Goal: Task Accomplishment & Management: Manage account settings

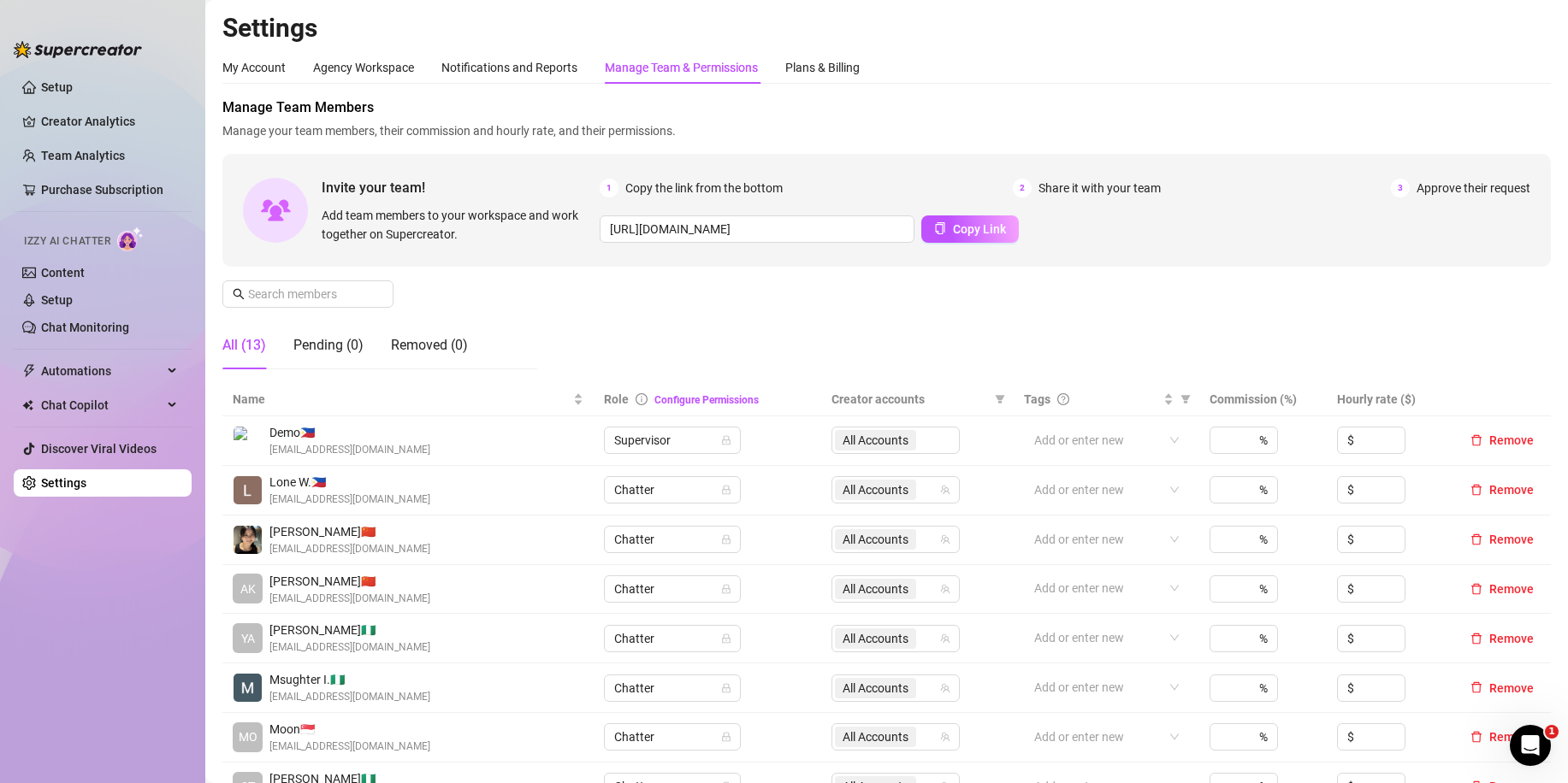
scroll to position [256, 0]
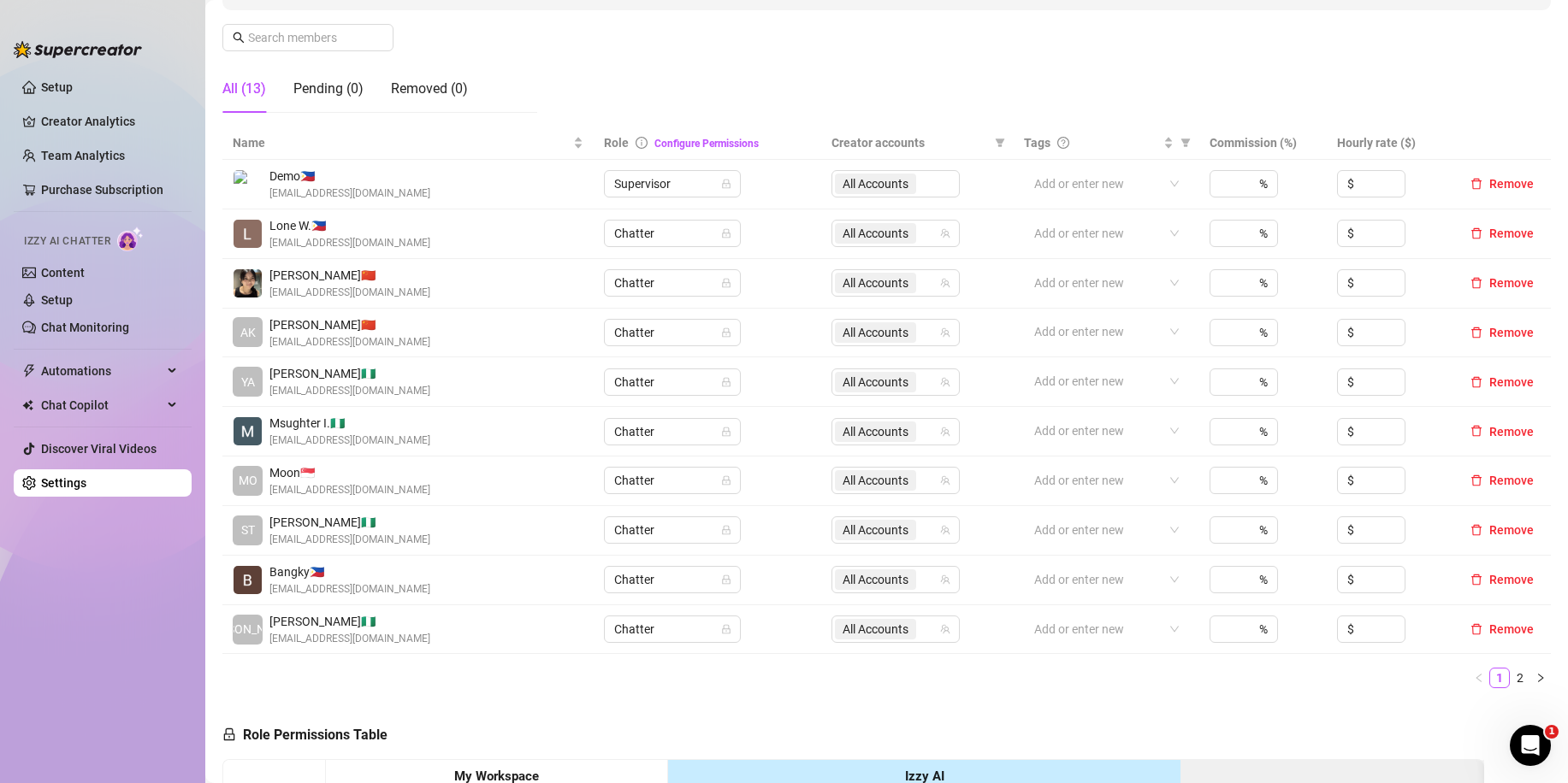
click at [342, 103] on div "Pending (0)" at bounding box center [329, 89] width 70 height 48
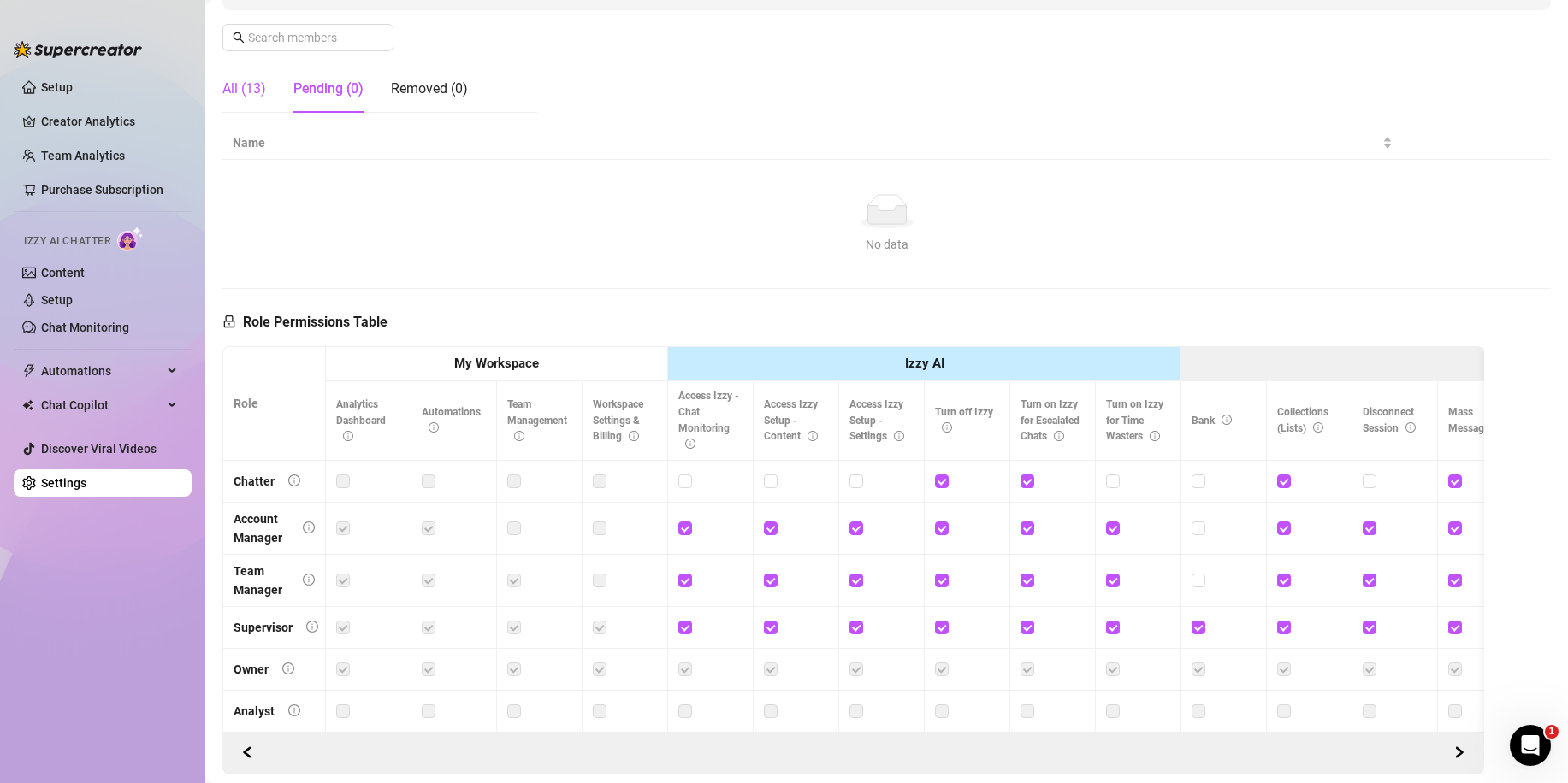
click at [261, 95] on div "All (13)" at bounding box center [243, 89] width 44 height 20
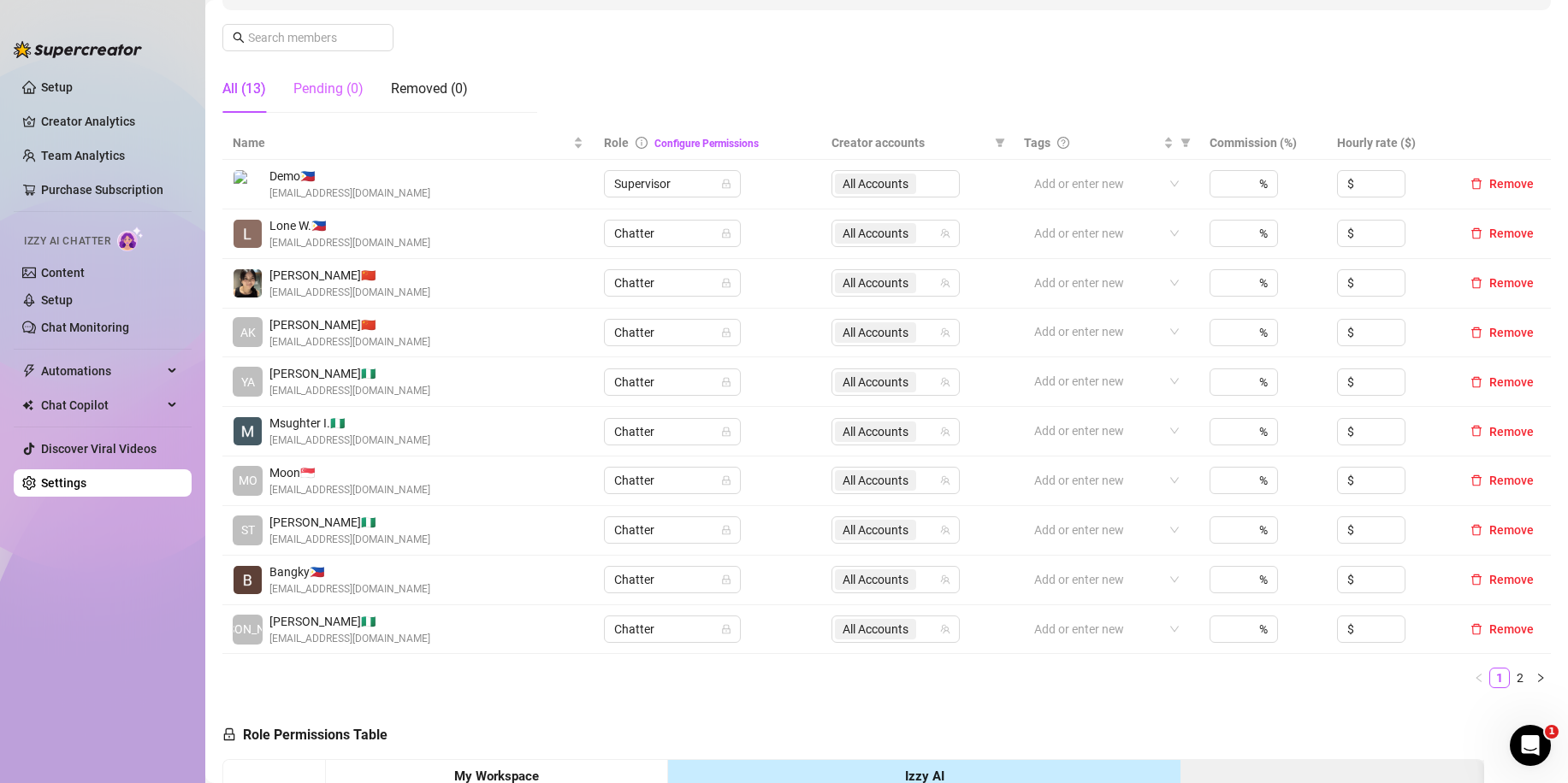
click at [357, 106] on div "Pending (0)" at bounding box center [329, 89] width 70 height 48
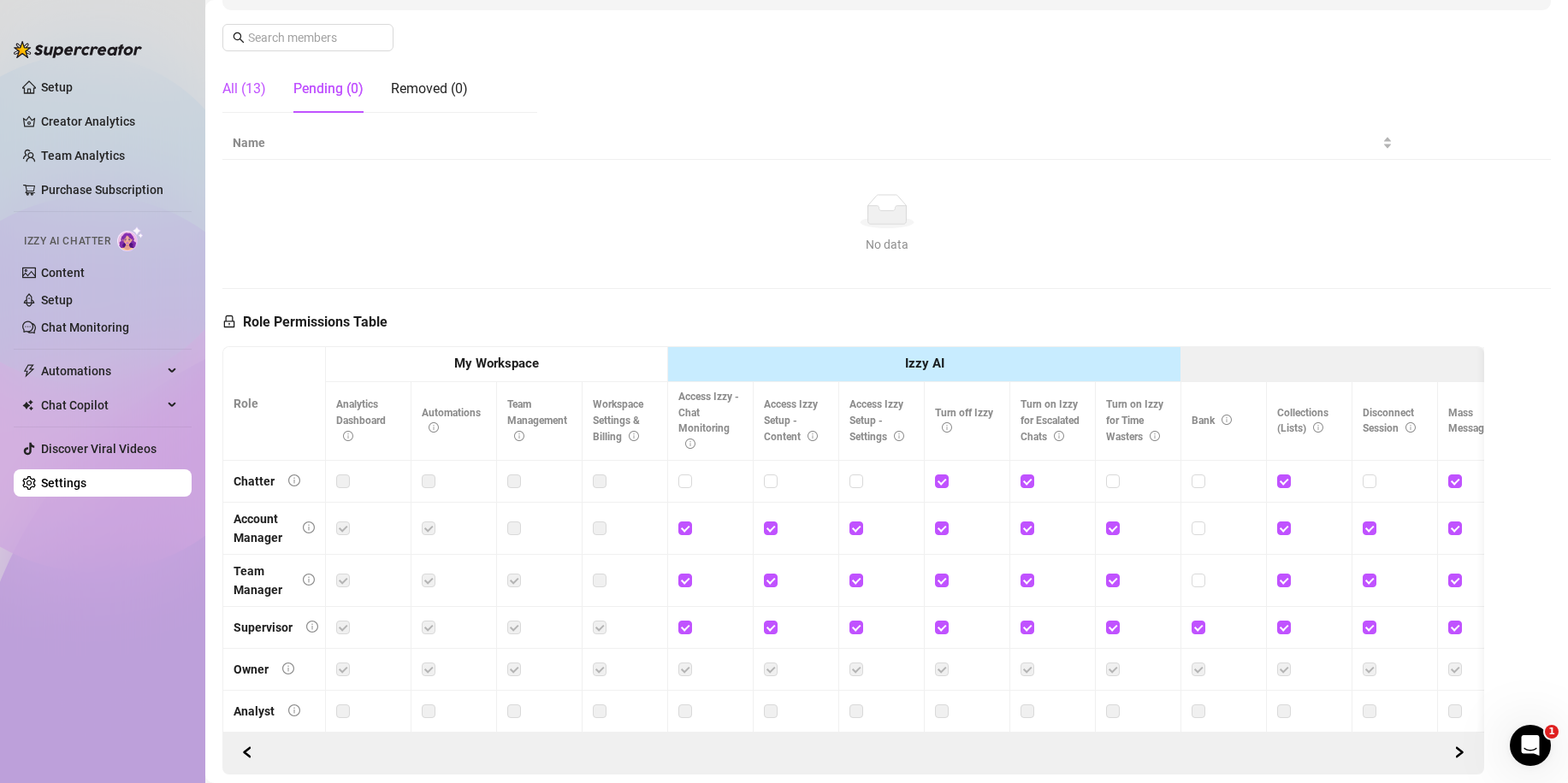
click at [250, 88] on div "All (13)" at bounding box center [243, 89] width 44 height 20
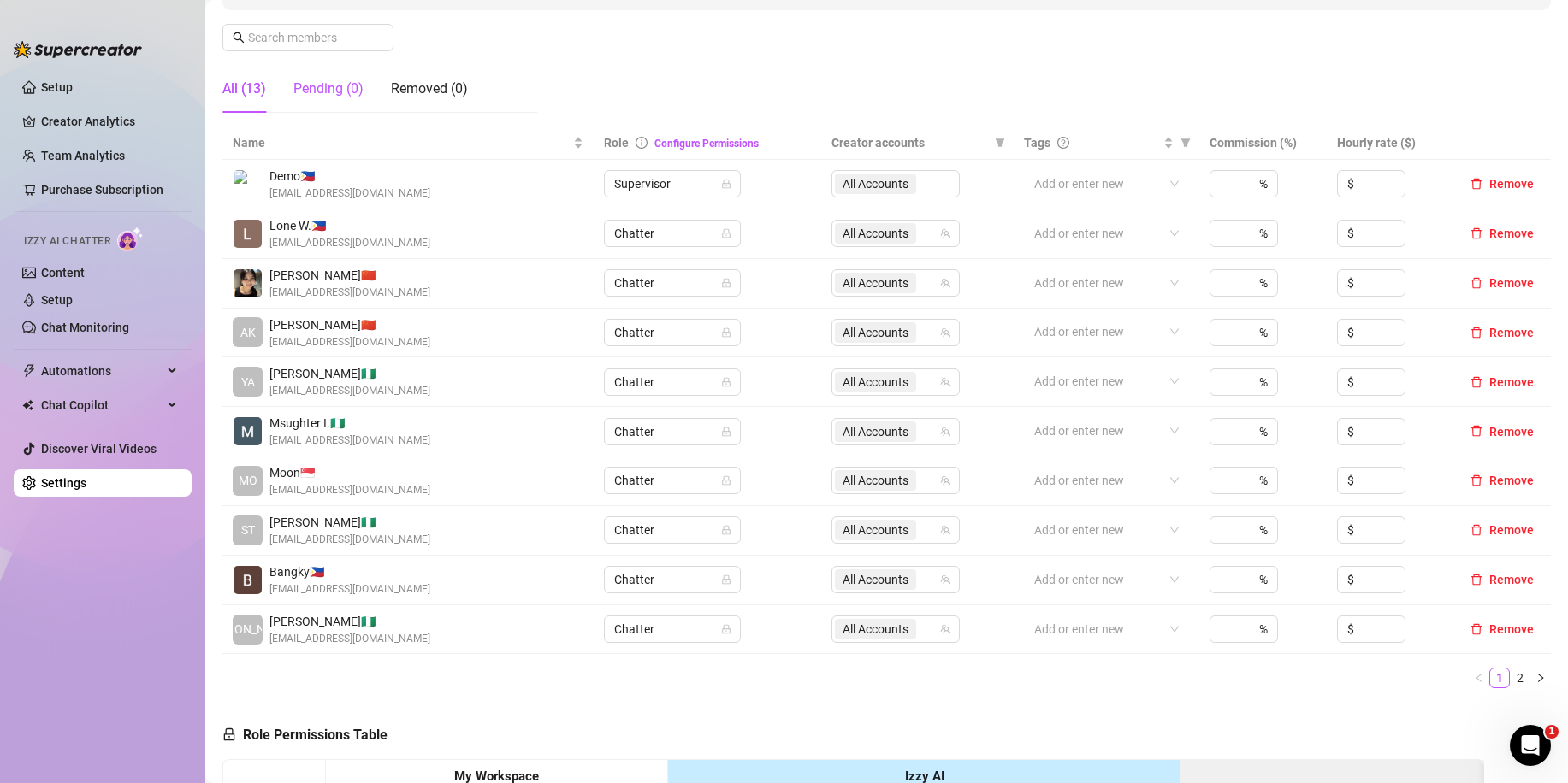
click at [364, 92] on div "Pending (0)" at bounding box center [329, 89] width 70 height 20
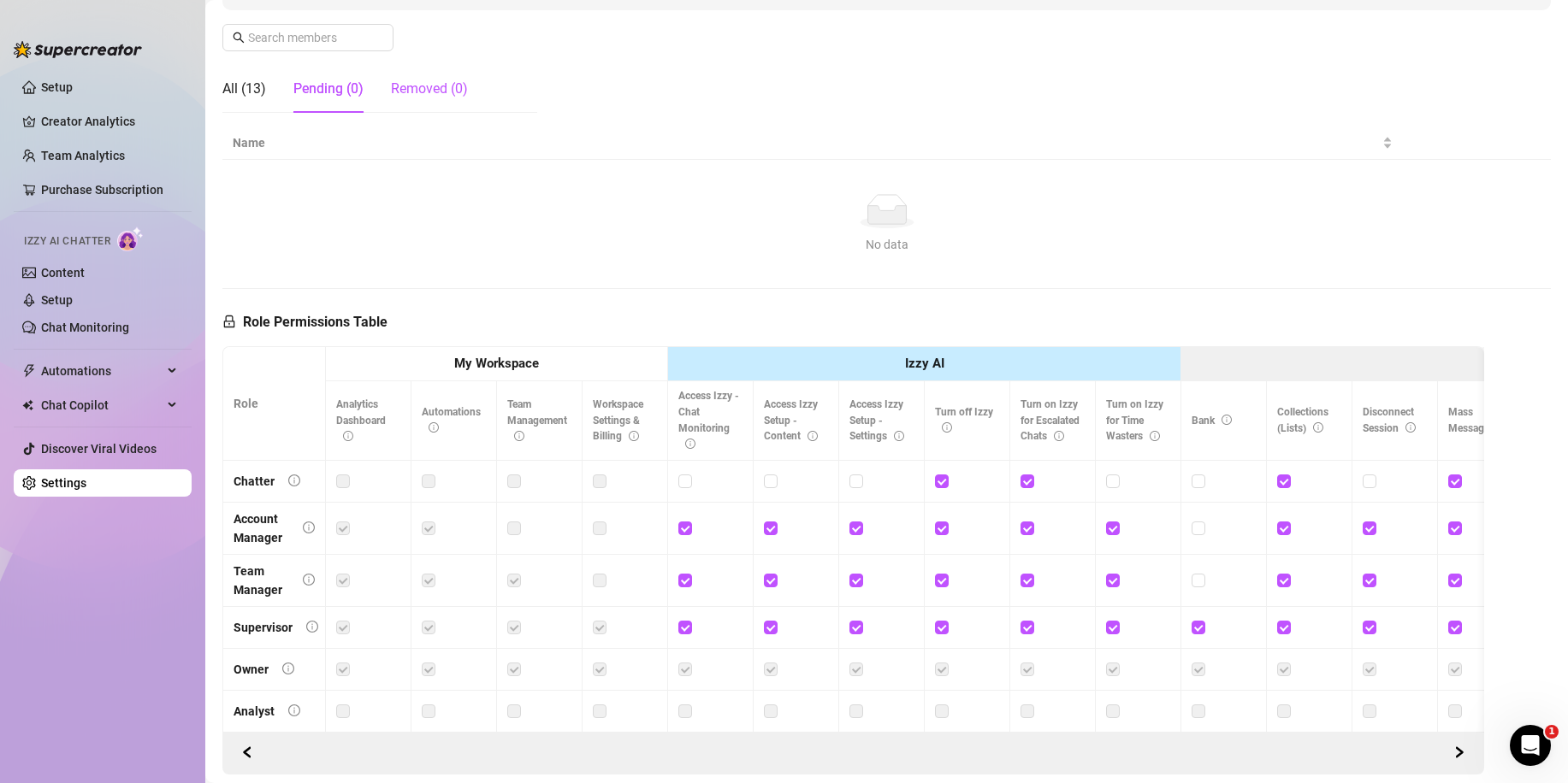
click at [419, 95] on div "Removed (0)" at bounding box center [429, 89] width 77 height 20
click at [259, 92] on div "All (13)" at bounding box center [243, 89] width 44 height 20
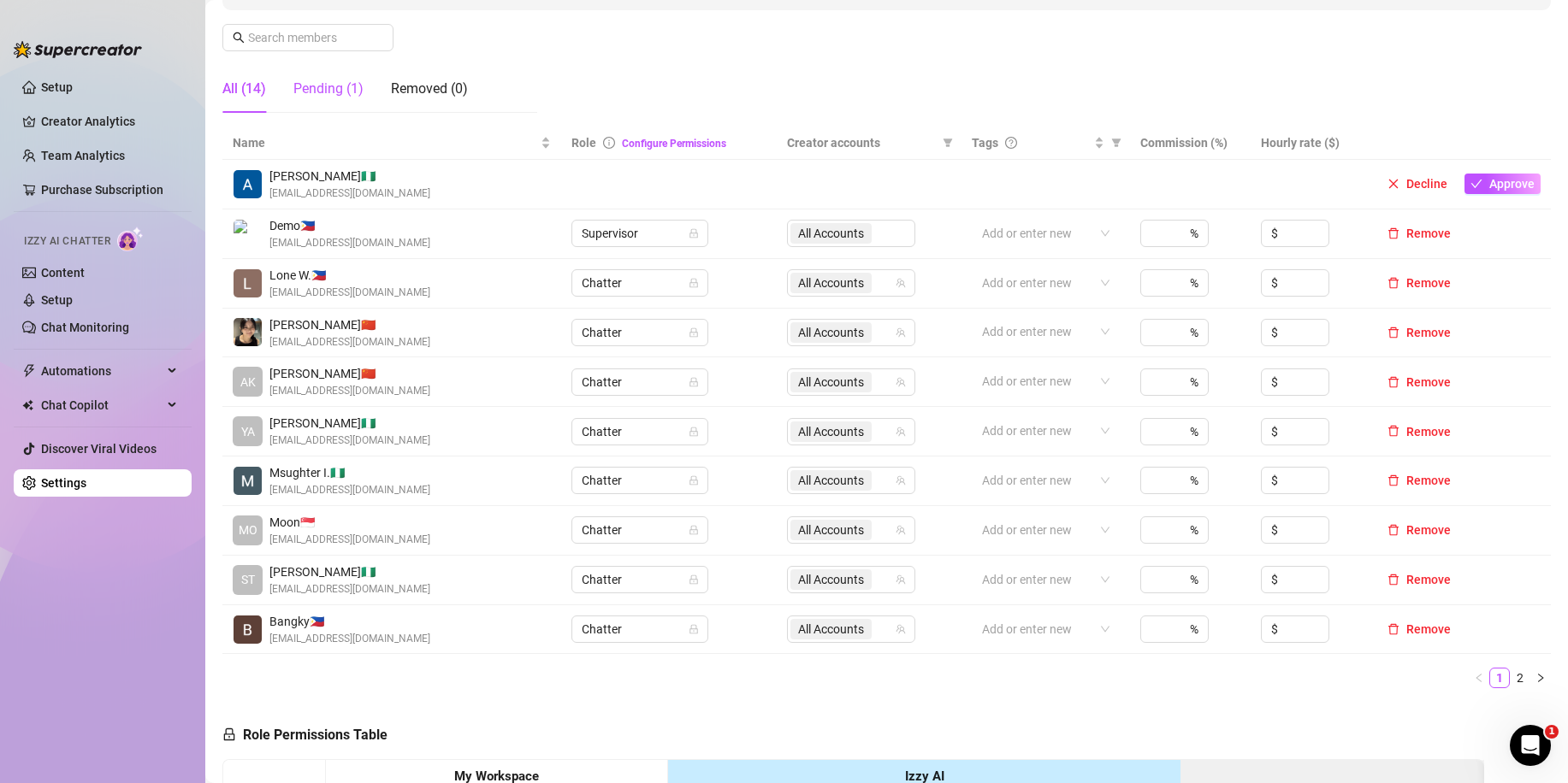
click at [331, 94] on div "Pending (1)" at bounding box center [329, 89] width 70 height 20
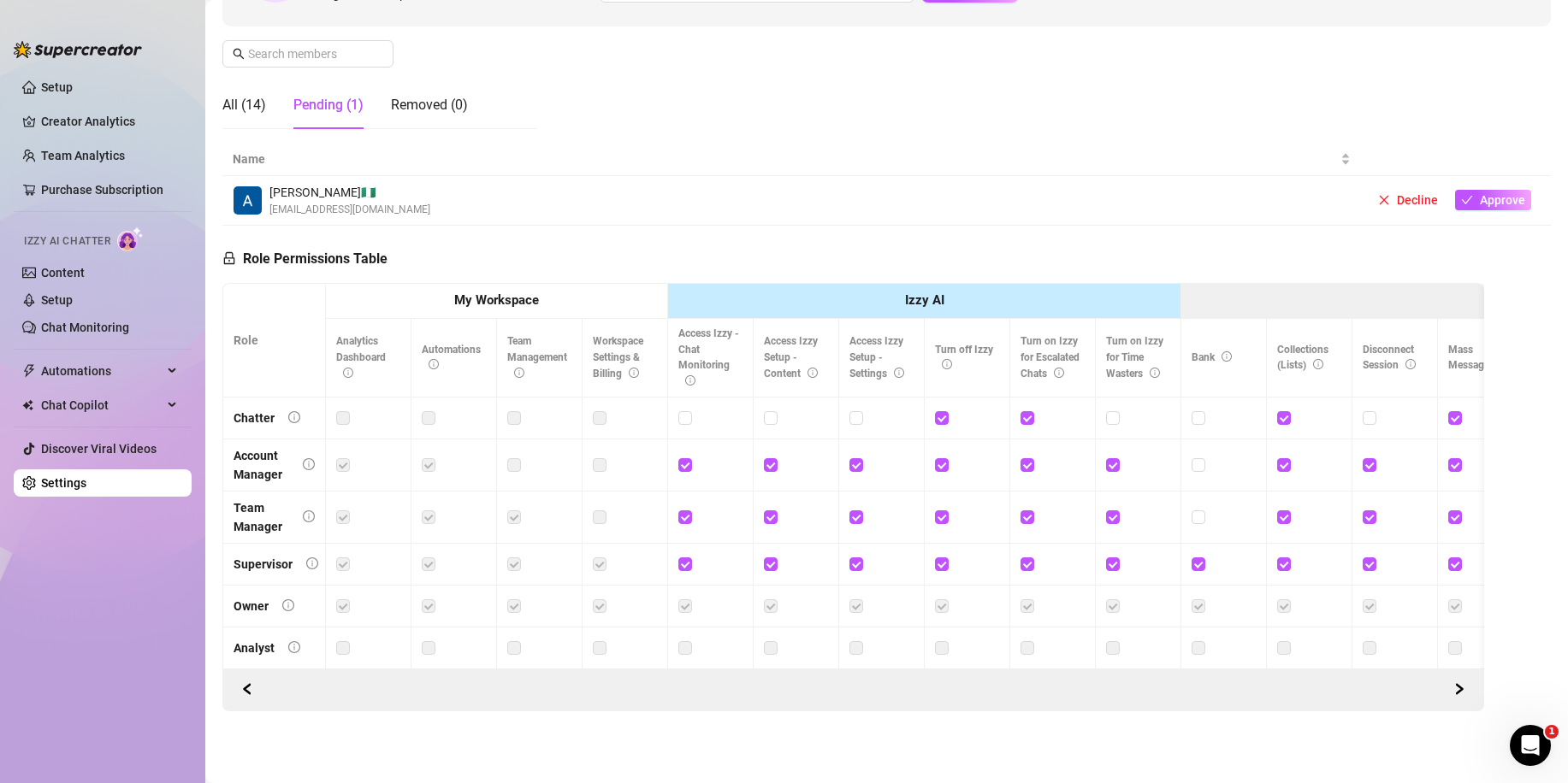
scroll to position [255, 0]
click at [1465, 190] on button "Approve" at bounding box center [1493, 200] width 76 height 20
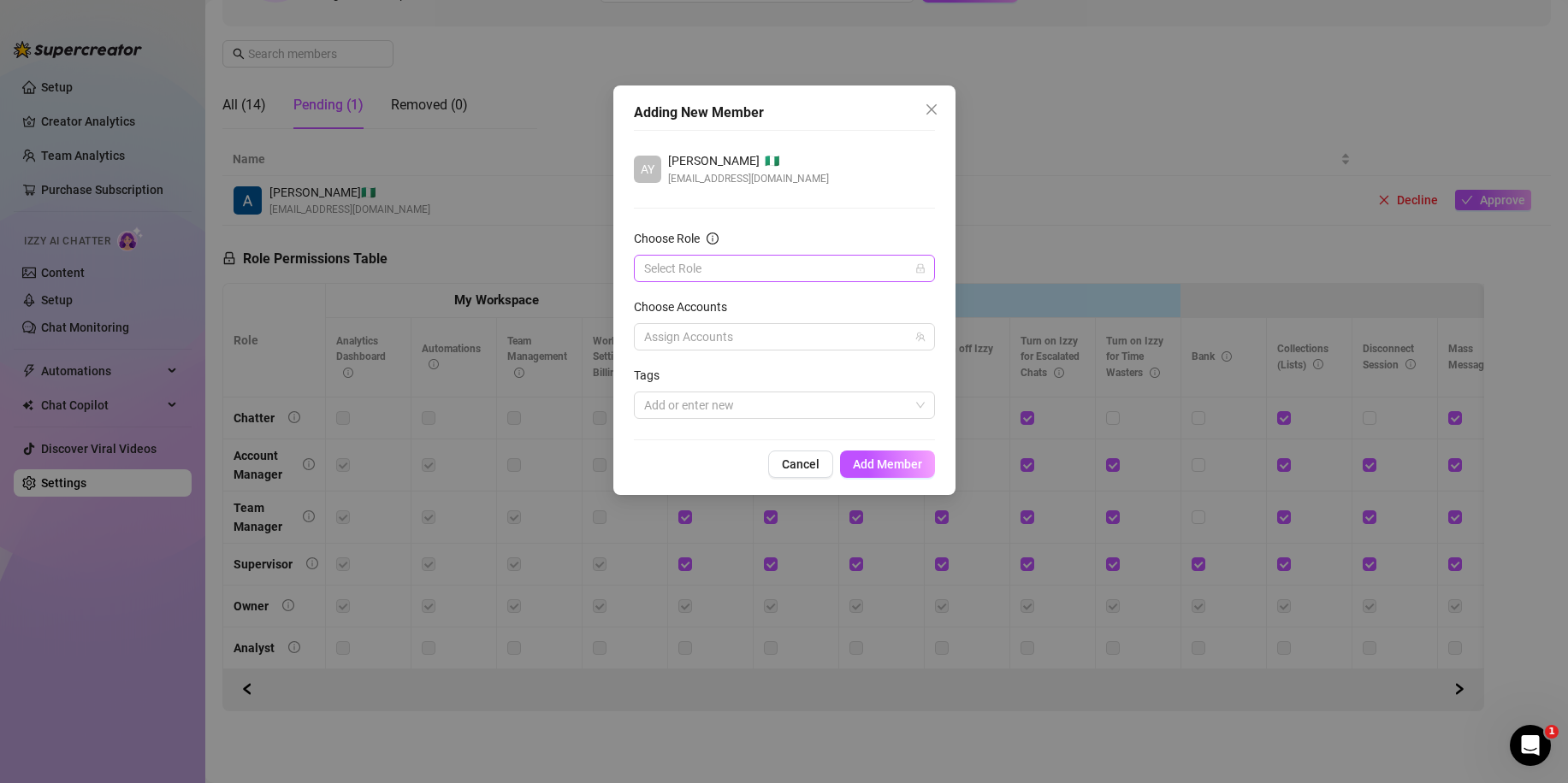
click at [749, 276] on input "Choose Role" at bounding box center [777, 268] width 265 height 26
click at [736, 314] on div "Chatter" at bounding box center [784, 303] width 294 height 28
click at [747, 317] on div "Choose Accounts" at bounding box center [784, 311] width 301 height 26
click at [747, 337] on div at bounding box center [775, 337] width 276 height 24
click at [686, 370] on span "Select all" at bounding box center [695, 373] width 60 height 19
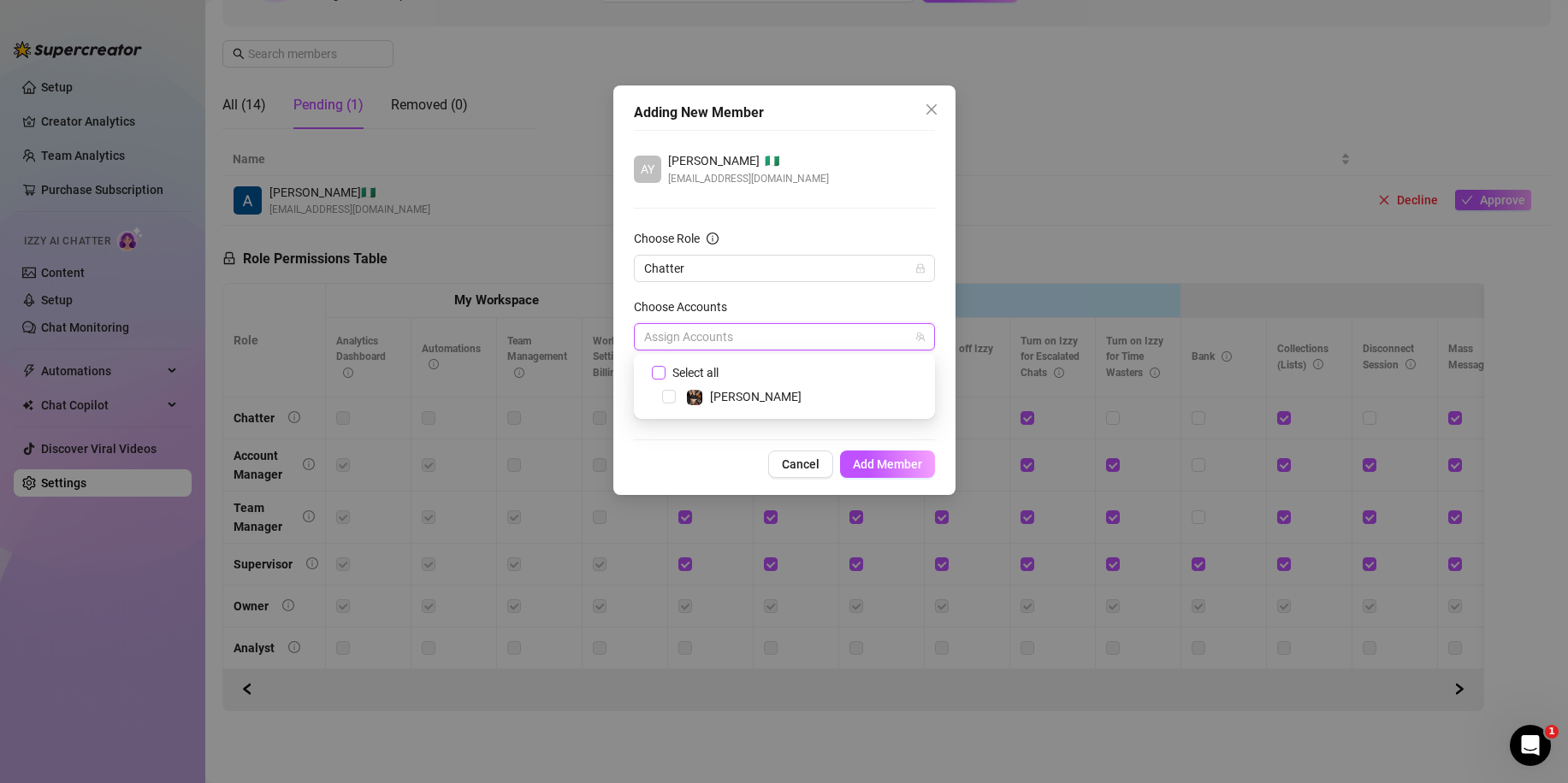
click at [664, 370] on input "Select all" at bounding box center [657, 371] width 12 height 12
checkbox input "true"
click at [774, 315] on div "Choose Accounts" at bounding box center [784, 311] width 301 height 26
click at [792, 405] on div at bounding box center [775, 405] width 276 height 24
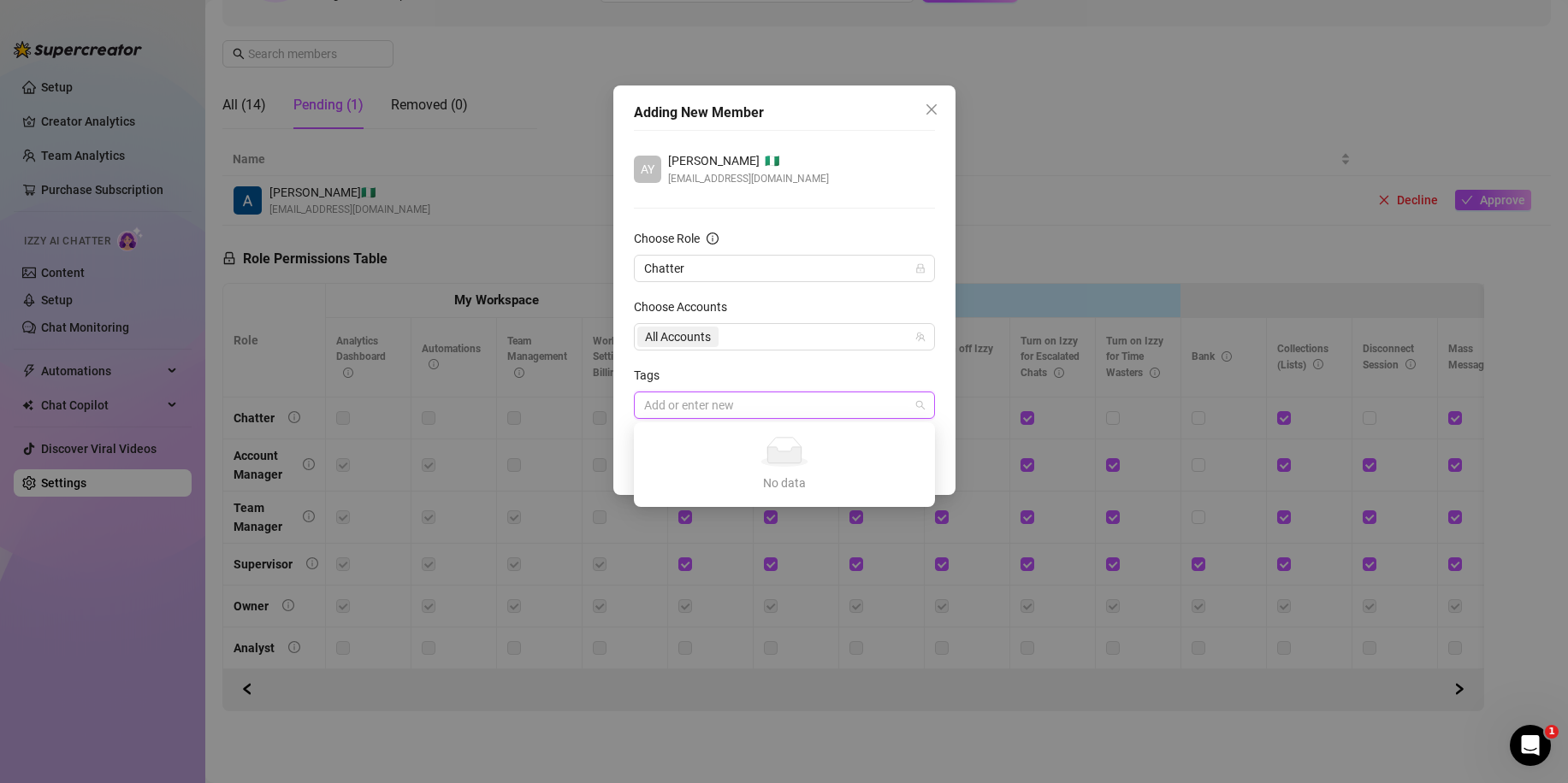
click at [809, 374] on div "Tags" at bounding box center [784, 379] width 301 height 26
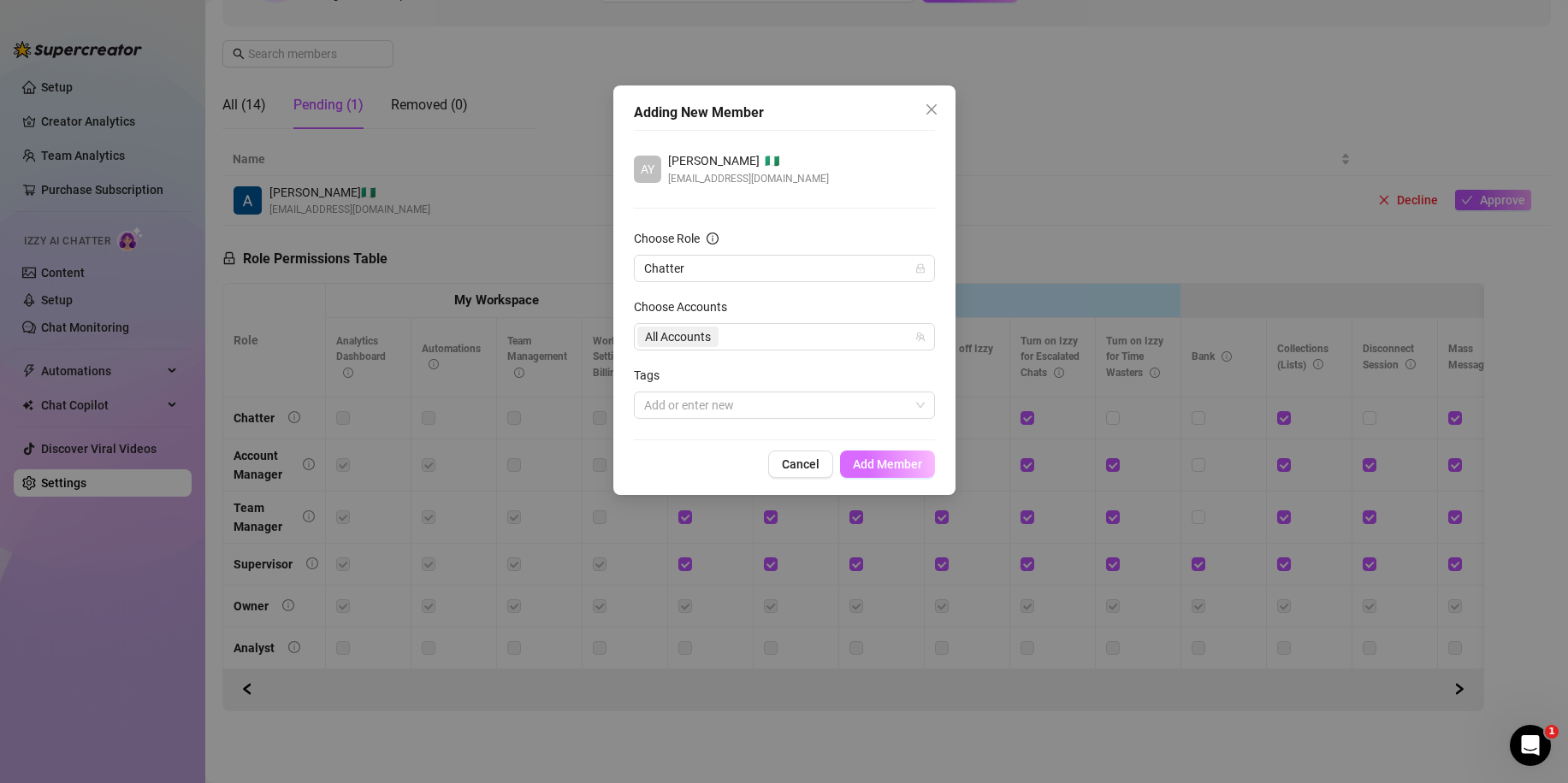
click at [879, 462] on span "Add Member" at bounding box center [887, 464] width 69 height 14
